Goal: Task Accomplishment & Management: Manage account settings

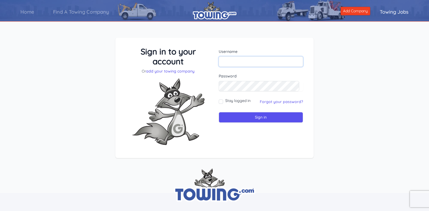
click at [232, 62] on input "text" at bounding box center [261, 61] width 85 height 10
type input "[EMAIL_ADDRESS][DOMAIN_NAME]"
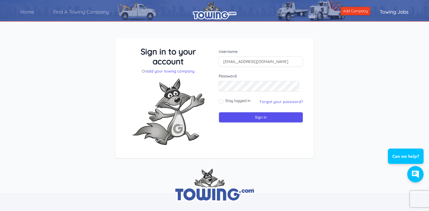
click at [275, 104] on div "Forgot your password?" at bounding box center [281, 101] width 43 height 5
click at [273, 102] on link "Forgot your password?" at bounding box center [281, 101] width 43 height 5
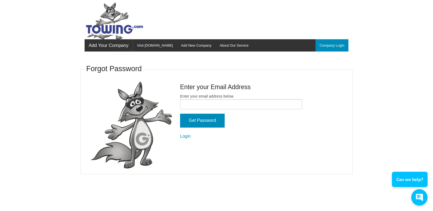
click at [241, 111] on form "Enter your email address below. Get Password Login" at bounding box center [241, 116] width 122 height 46
click at [237, 107] on input "Enter your email address below." at bounding box center [241, 104] width 122 height 10
type input "[EMAIL_ADDRESS][DOMAIN_NAME]"
click at [198, 122] on input "Get Password" at bounding box center [202, 120] width 45 height 14
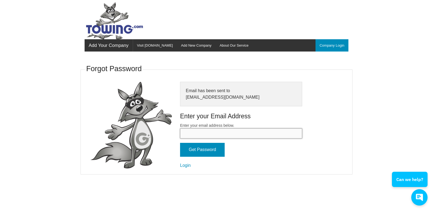
click at [200, 133] on input "Enter your email address below." at bounding box center [241, 133] width 122 height 10
type input "[EMAIL_ADDRESS][DOMAIN_NAME]"
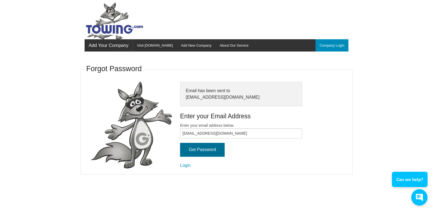
click at [202, 150] on input "Get Password" at bounding box center [202, 150] width 45 height 14
click at [187, 165] on link "Login" at bounding box center [185, 165] width 11 height 5
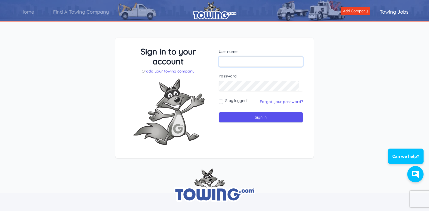
click at [228, 59] on input "text" at bounding box center [261, 61] width 85 height 10
type input "winesburghqh"
click at [205, 75] on img at bounding box center [168, 111] width 82 height 75
click at [219, 112] on input "Sign in" at bounding box center [261, 117] width 85 height 11
click at [227, 100] on label "Stay logged in" at bounding box center [237, 100] width 25 height 5
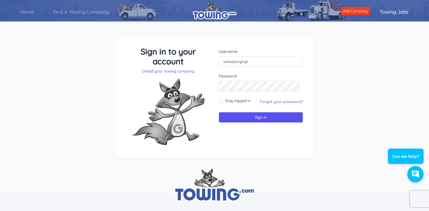
click at [223, 100] on input "Stay logged in" at bounding box center [221, 101] width 4 height 4
checkbox input "true"
click at [233, 120] on input "Sign in" at bounding box center [261, 117] width 85 height 11
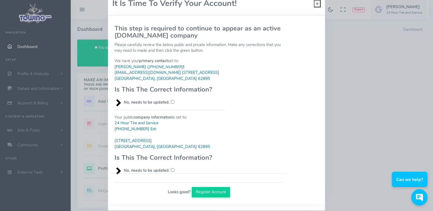
scroll to position [16, 0]
click at [171, 103] on input "No, needs to be updated." at bounding box center [173, 101] width 4 height 4
checkbox input "true"
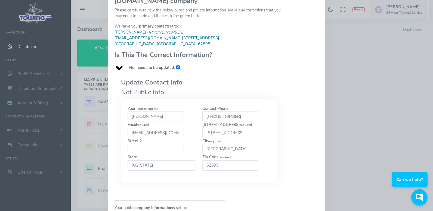
scroll to position [68, 0]
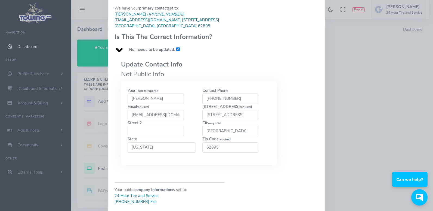
click at [234, 117] on input "304 County Rd 130 E" at bounding box center [230, 115] width 56 height 10
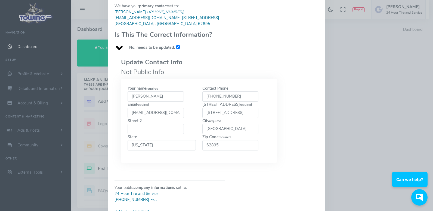
scroll to position [148, 0]
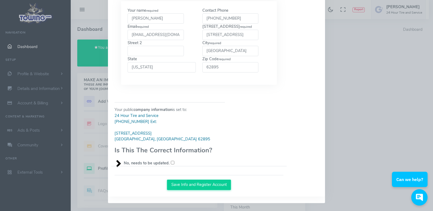
type input "316 S Main"
checkbox input "true"
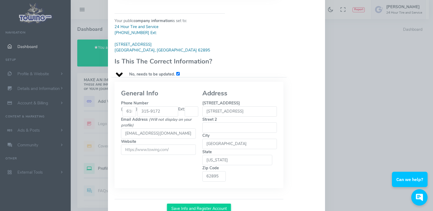
scroll to position [245, 0]
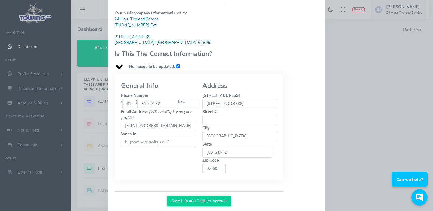
drag, startPoint x: 245, startPoint y: 104, endPoint x: 180, endPoint y: 100, distance: 64.6
click at [180, 100] on div "General Info Phone Number ( 618 ) 315-9172 Ext: Email Address (Will not display…" at bounding box center [199, 127] width 162 height 93
type input "316 SOUTH MAIN STREET"
click at [190, 196] on button "Save Info and Register Account" at bounding box center [199, 201] width 64 height 10
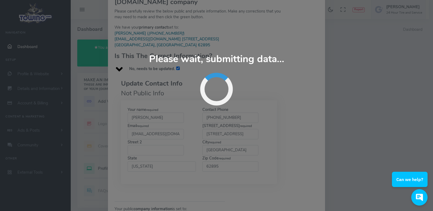
scroll to position [49, 0]
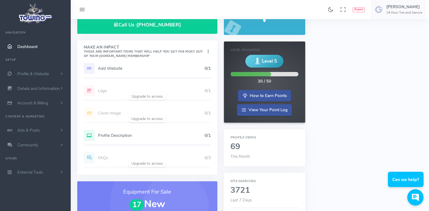
scroll to position [50, 0]
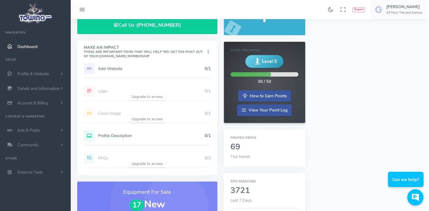
click at [133, 134] on h5 "Profile Description" at bounding box center [151, 135] width 107 height 4
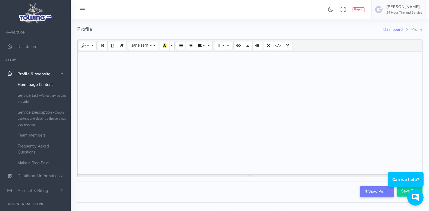
click at [199, 76] on div at bounding box center [250, 112] width 345 height 122
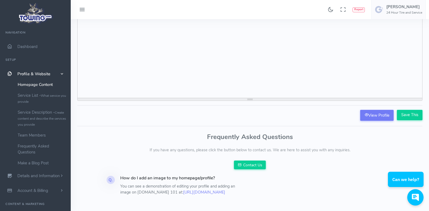
scroll to position [77, 0]
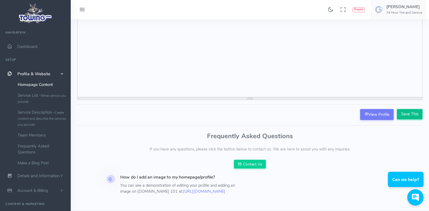
click at [403, 115] on input "Save This" at bounding box center [410, 114] width 26 height 10
